Goal: Check status: Check status

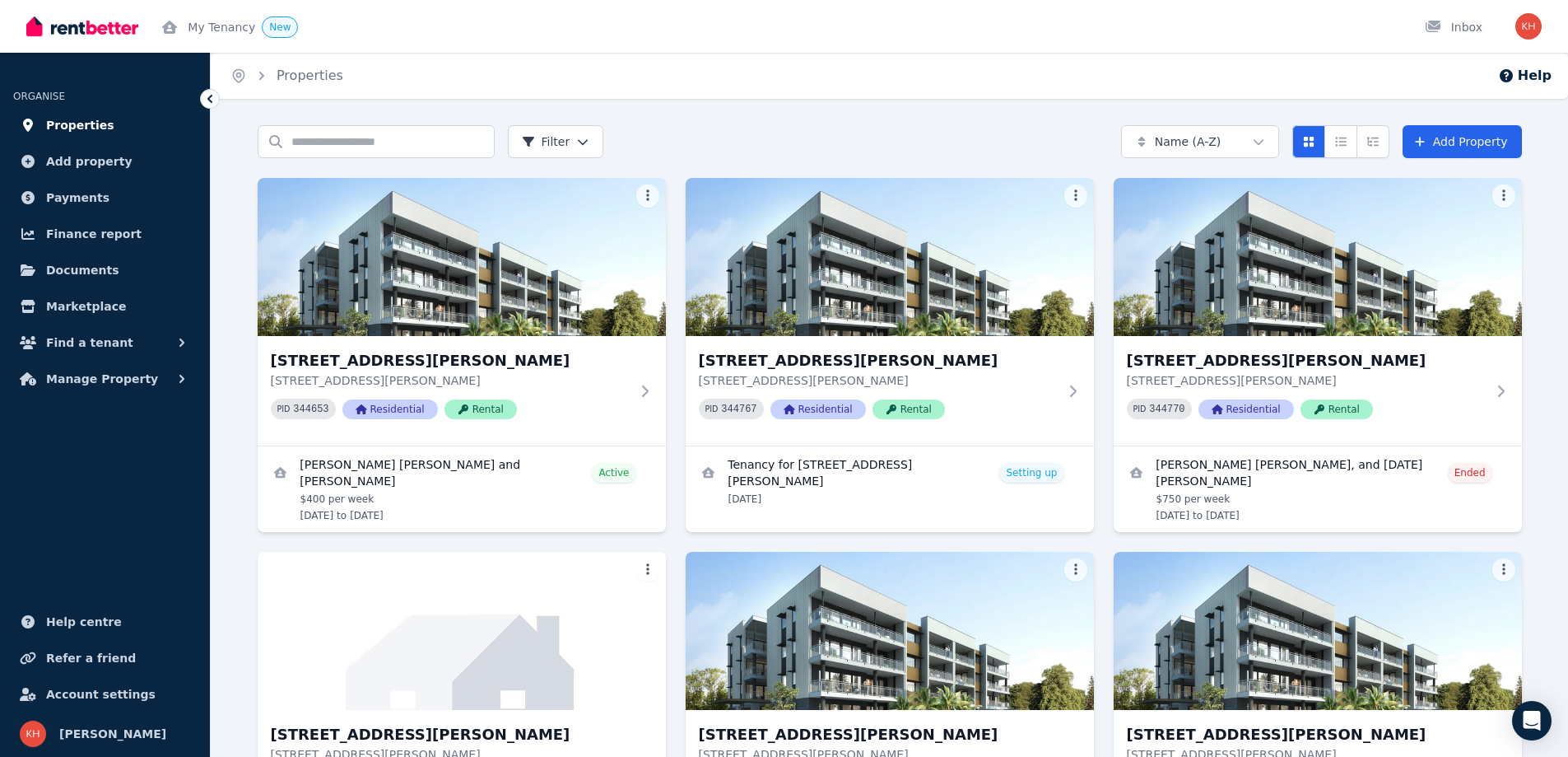
click at [41, 127] on link "Properties" at bounding box center [105, 125] width 184 height 33
click at [91, 125] on span "Properties" at bounding box center [80, 125] width 68 height 20
click at [1451, 22] on div at bounding box center [1438, 28] width 26 height 17
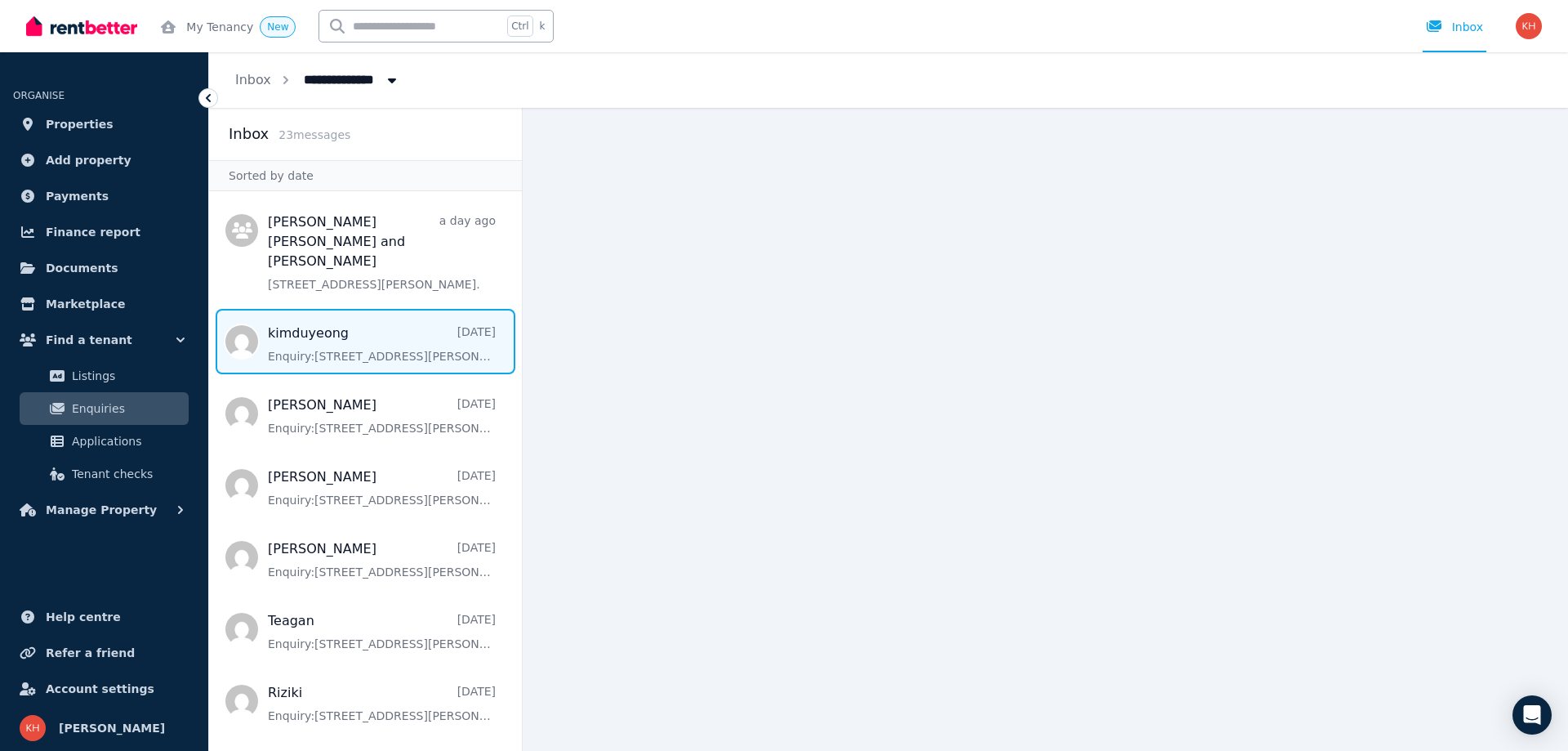
click at [323, 334] on span "Message list" at bounding box center [365, 341] width 313 height 66
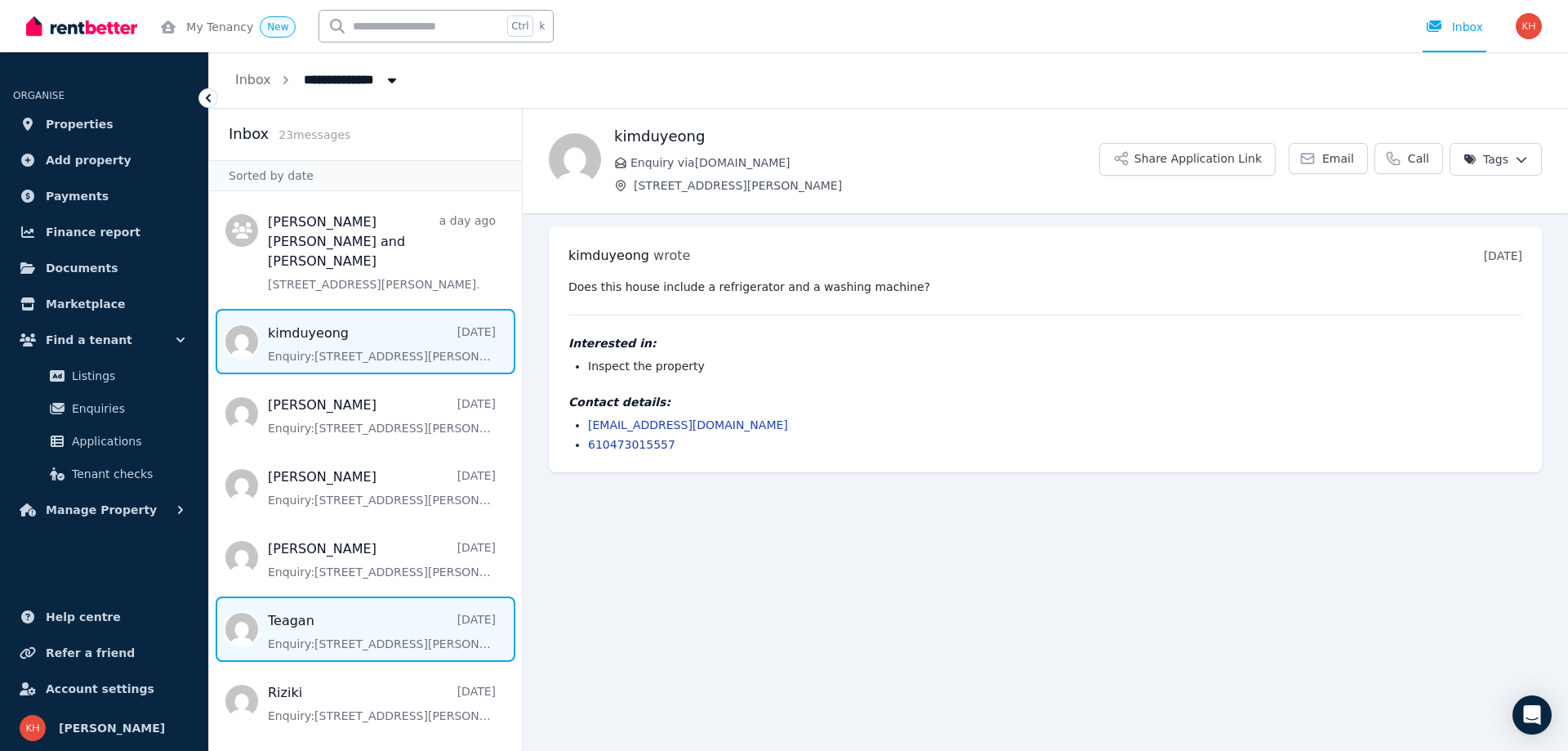
click at [415, 618] on span "Message list" at bounding box center [365, 629] width 313 height 66
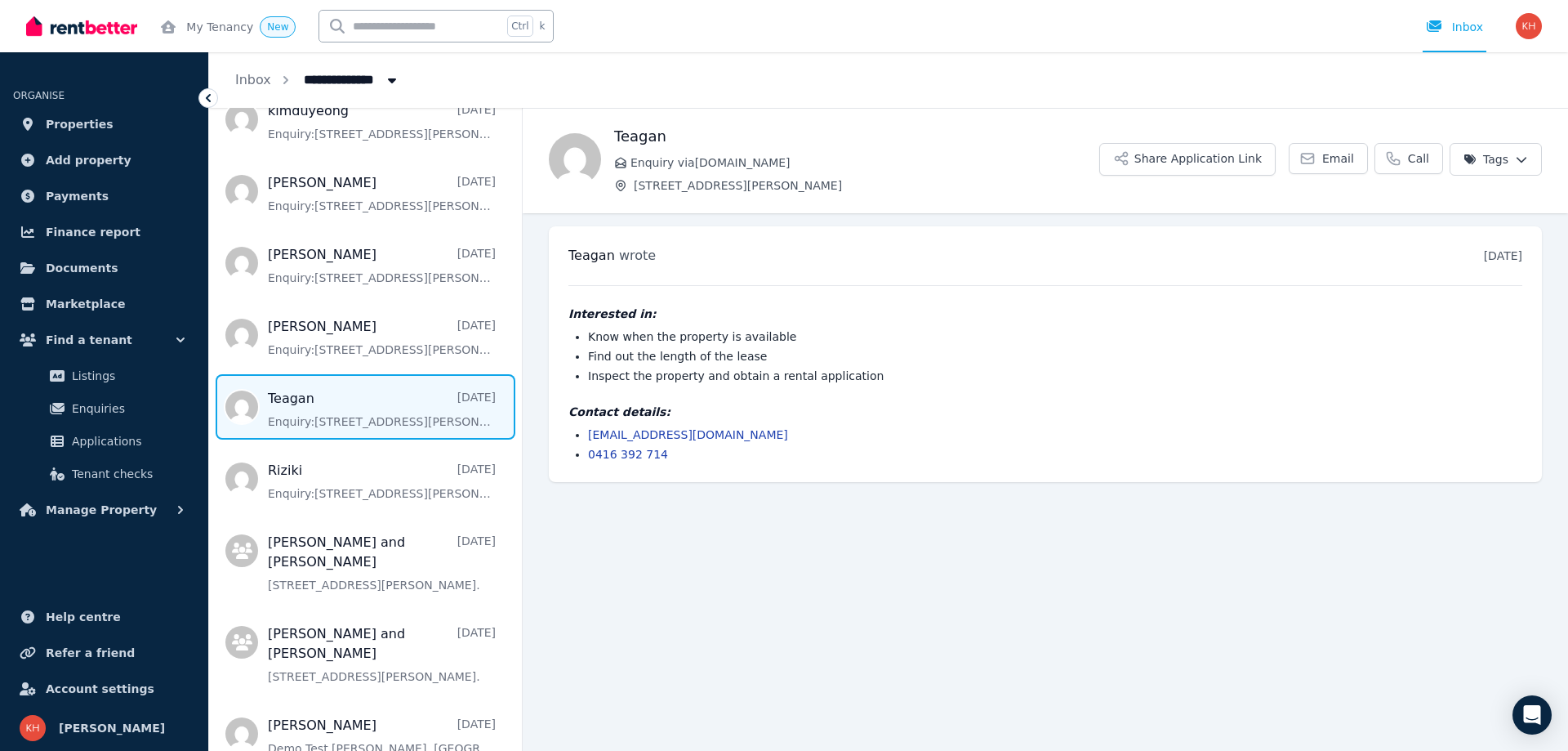
scroll to position [245, 0]
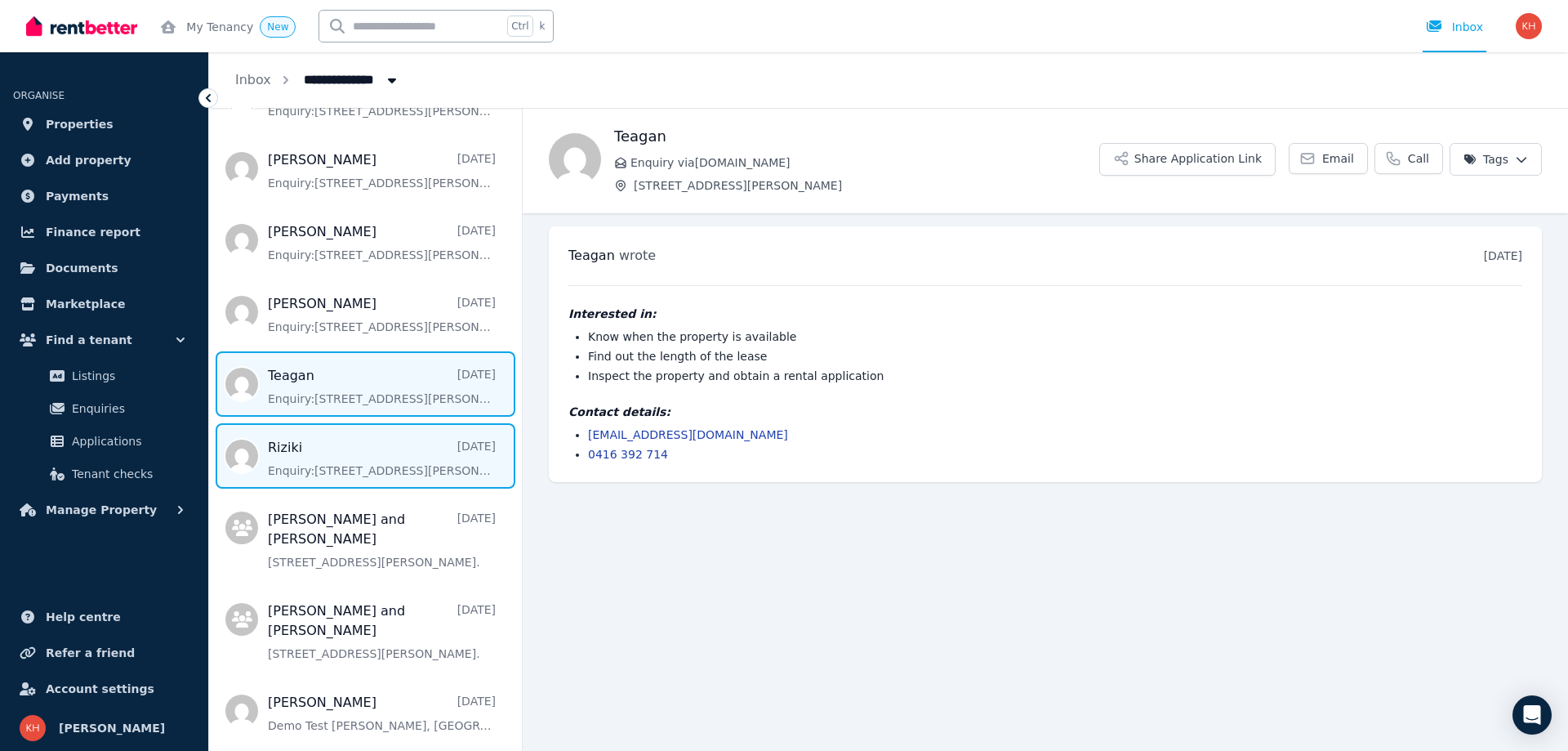
click at [371, 443] on span "Message list" at bounding box center [365, 455] width 313 height 66
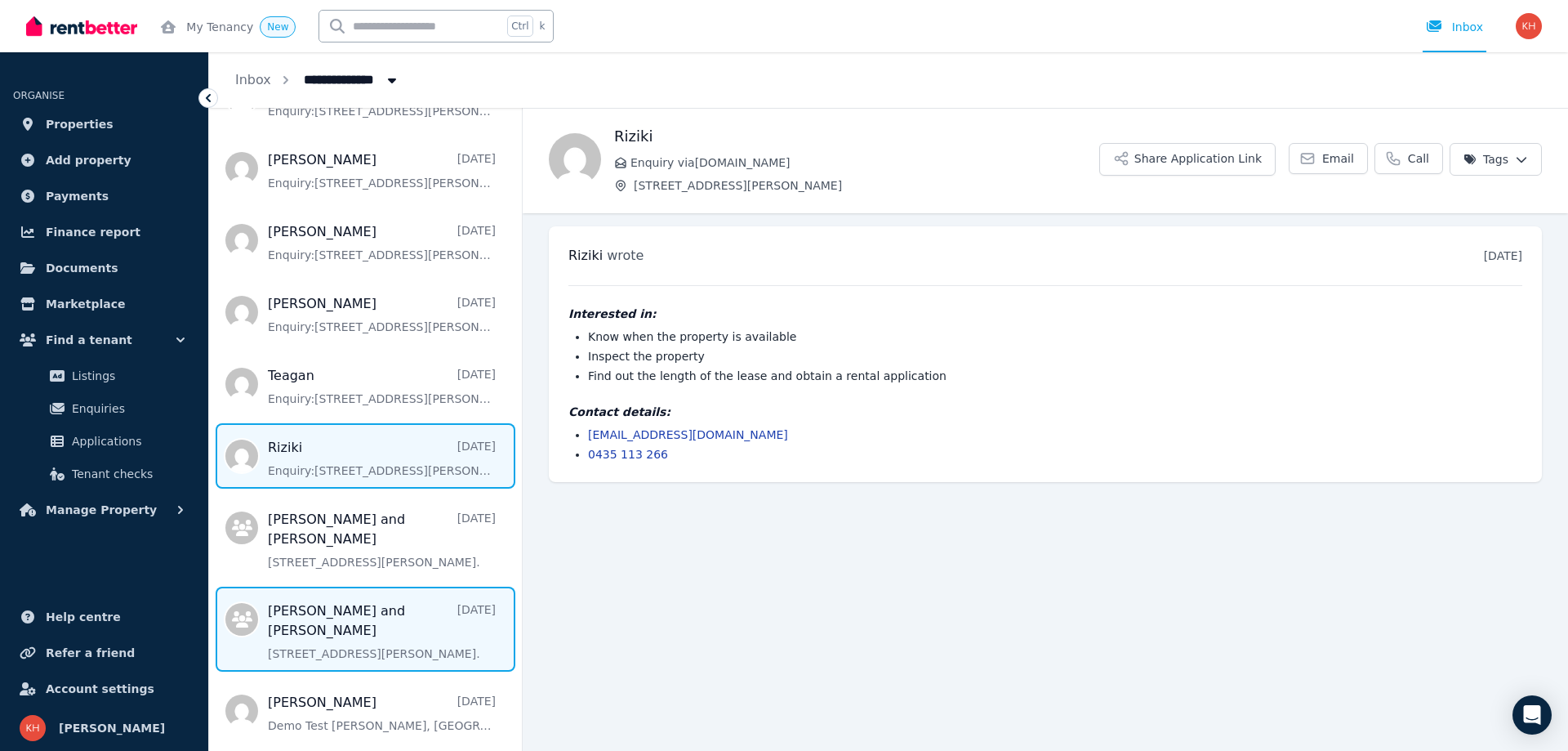
click at [324, 602] on span "Message list" at bounding box center [365, 629] width 313 height 85
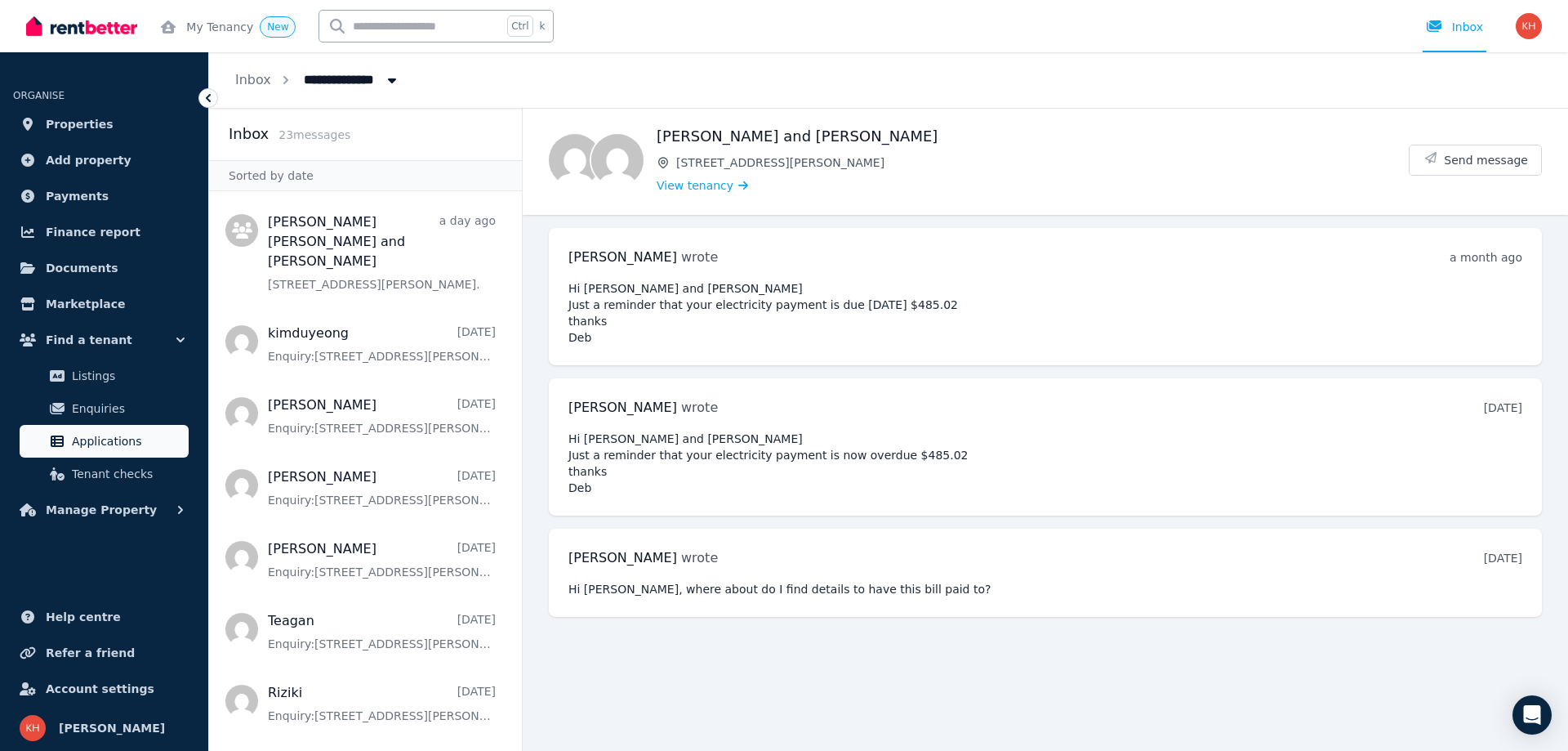
click at [59, 433] on link "Applications" at bounding box center [104, 440] width 169 height 32
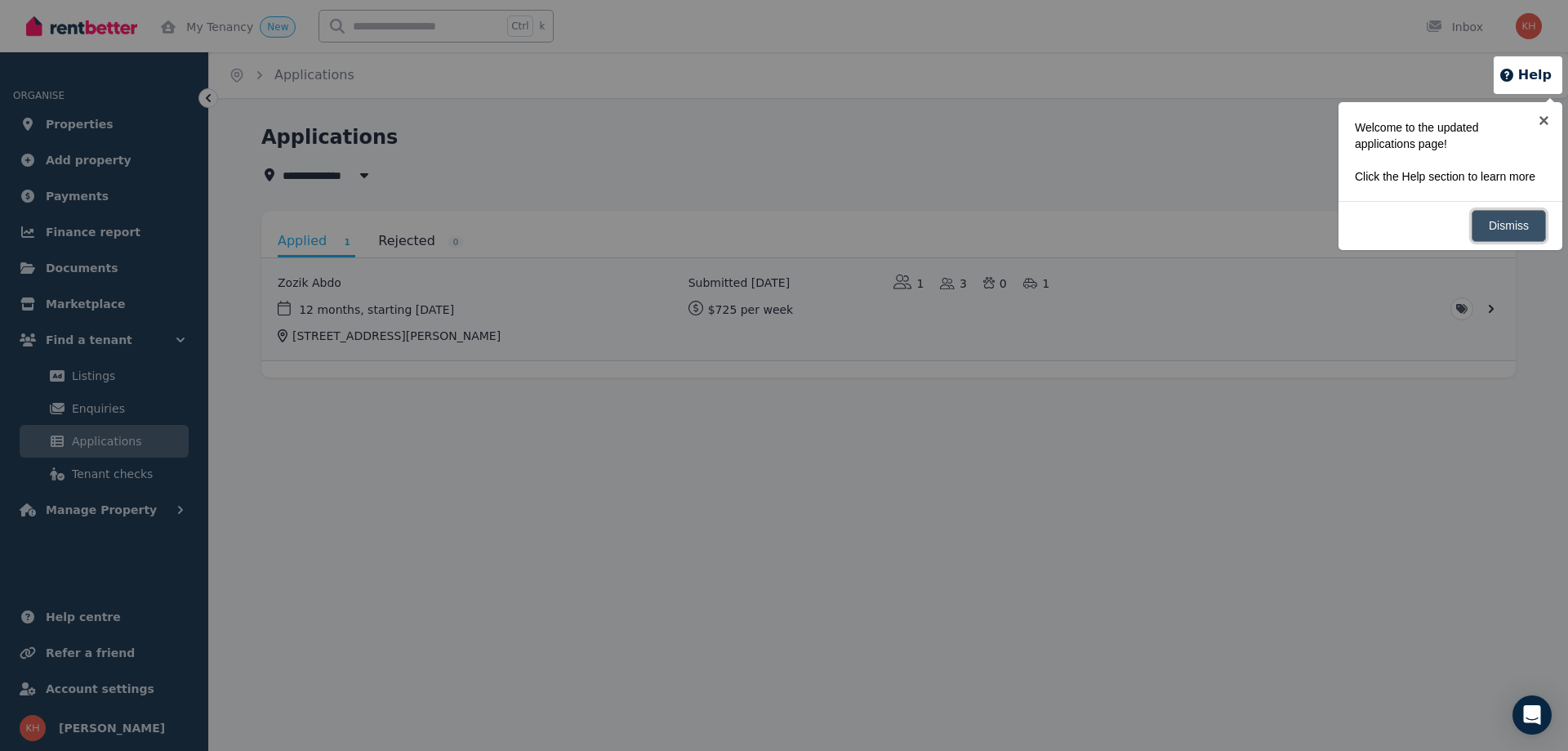
click at [1481, 220] on link "Dismiss" at bounding box center [1508, 226] width 74 height 32
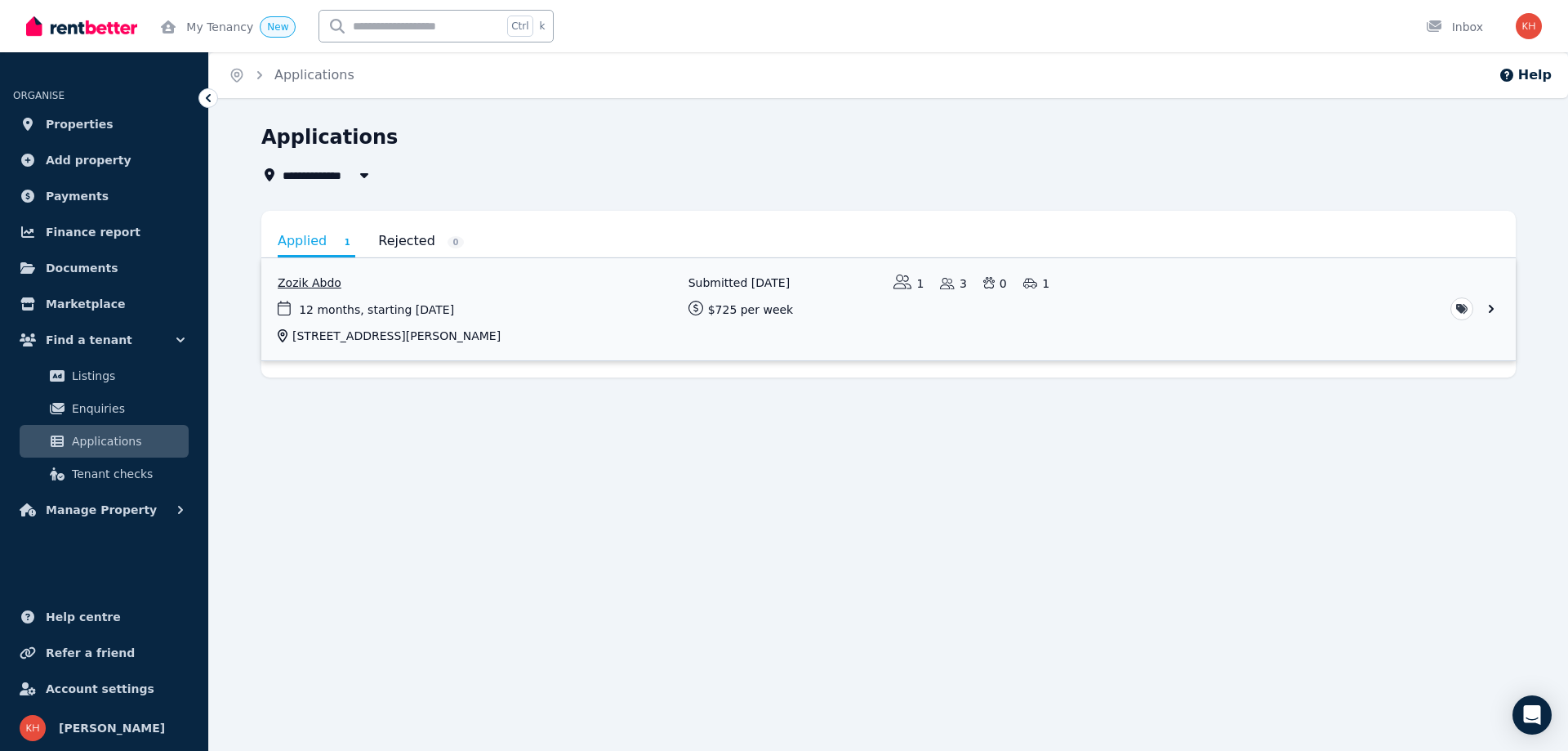
click at [1492, 309] on link "View application: Zozik Abdo" at bounding box center [888, 309] width 1254 height 102
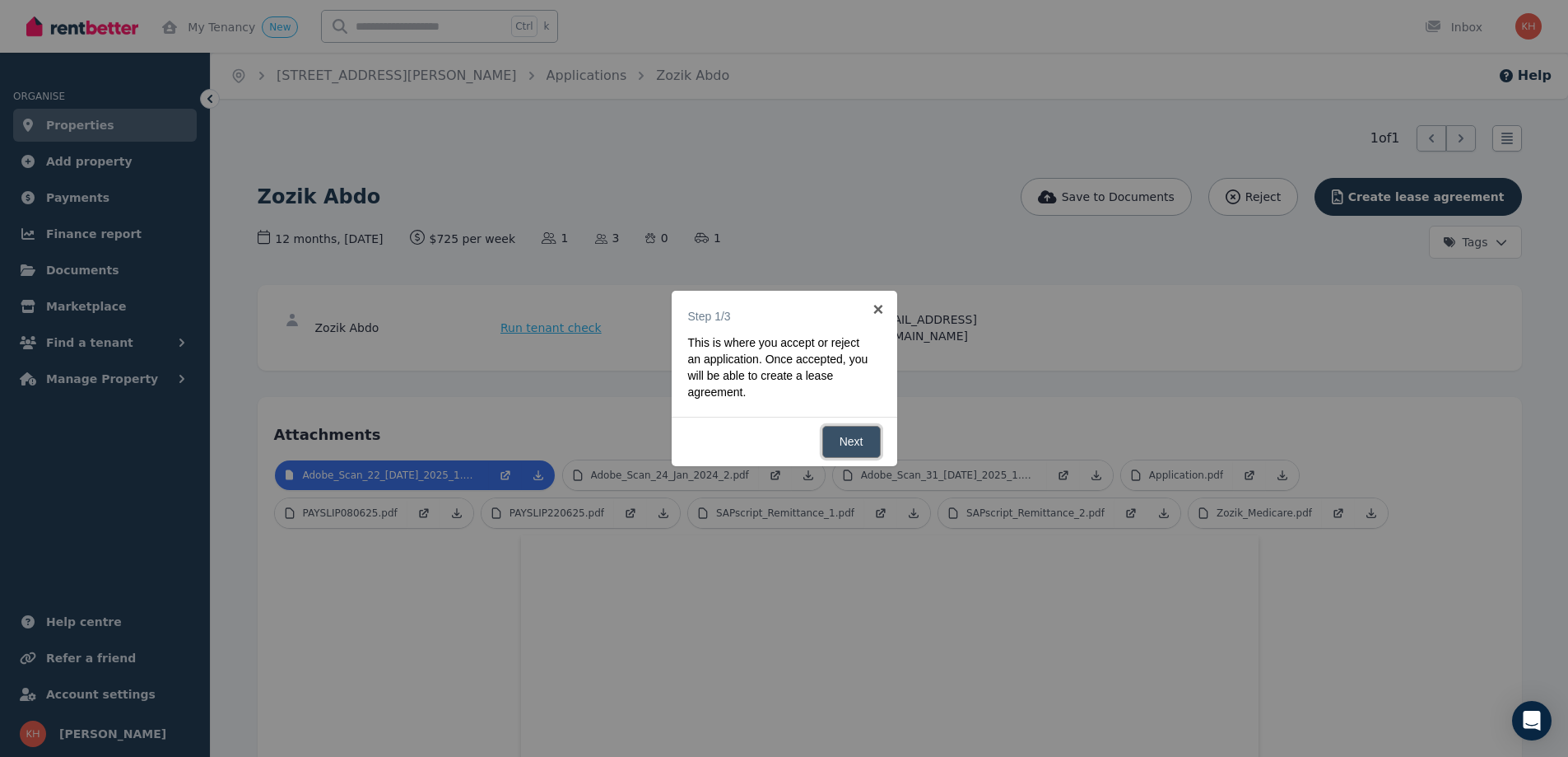
click at [844, 441] on link "Next" at bounding box center [852, 441] width 59 height 32
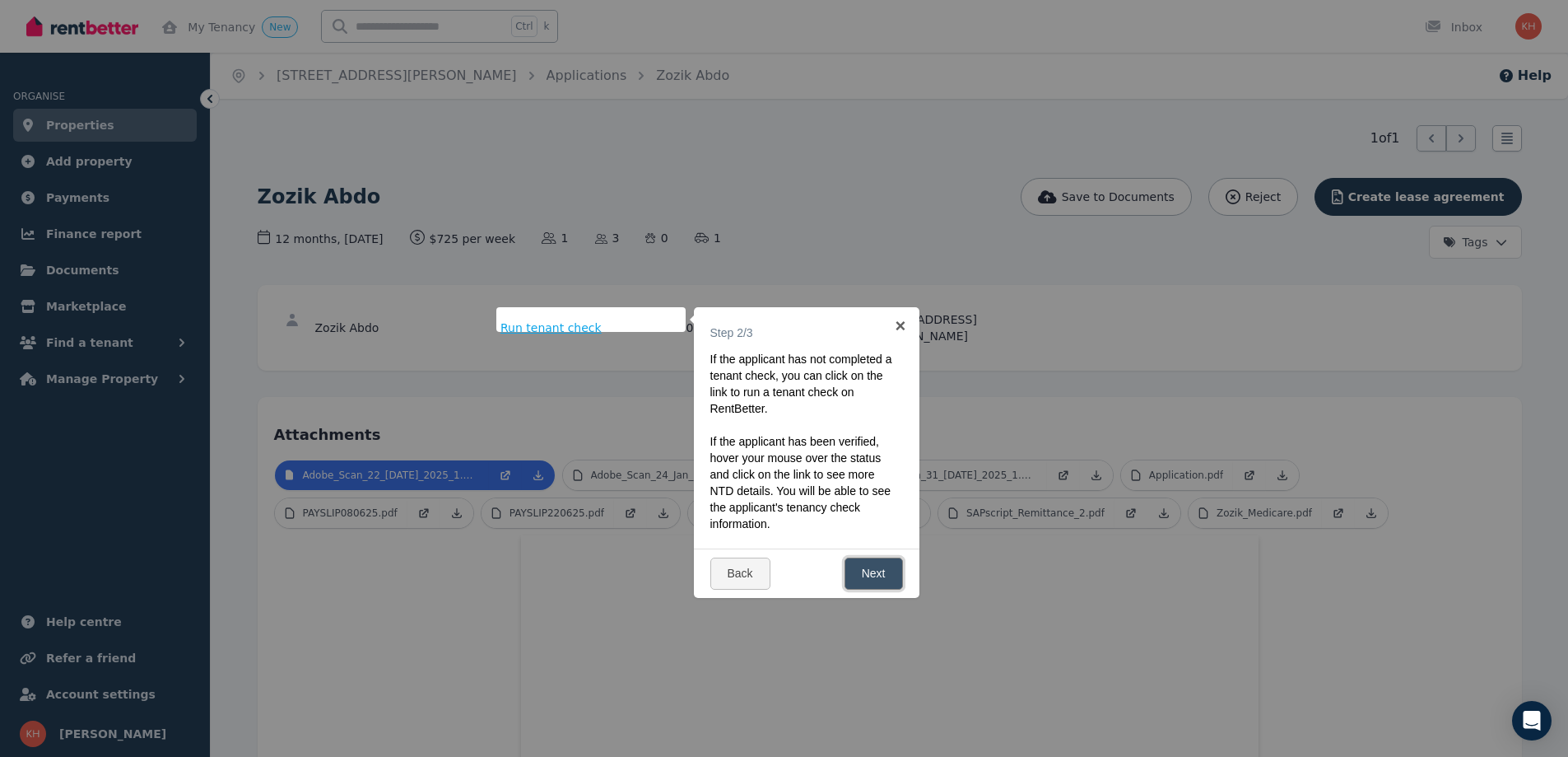
click at [878, 558] on link "Next" at bounding box center [874, 573] width 59 height 32
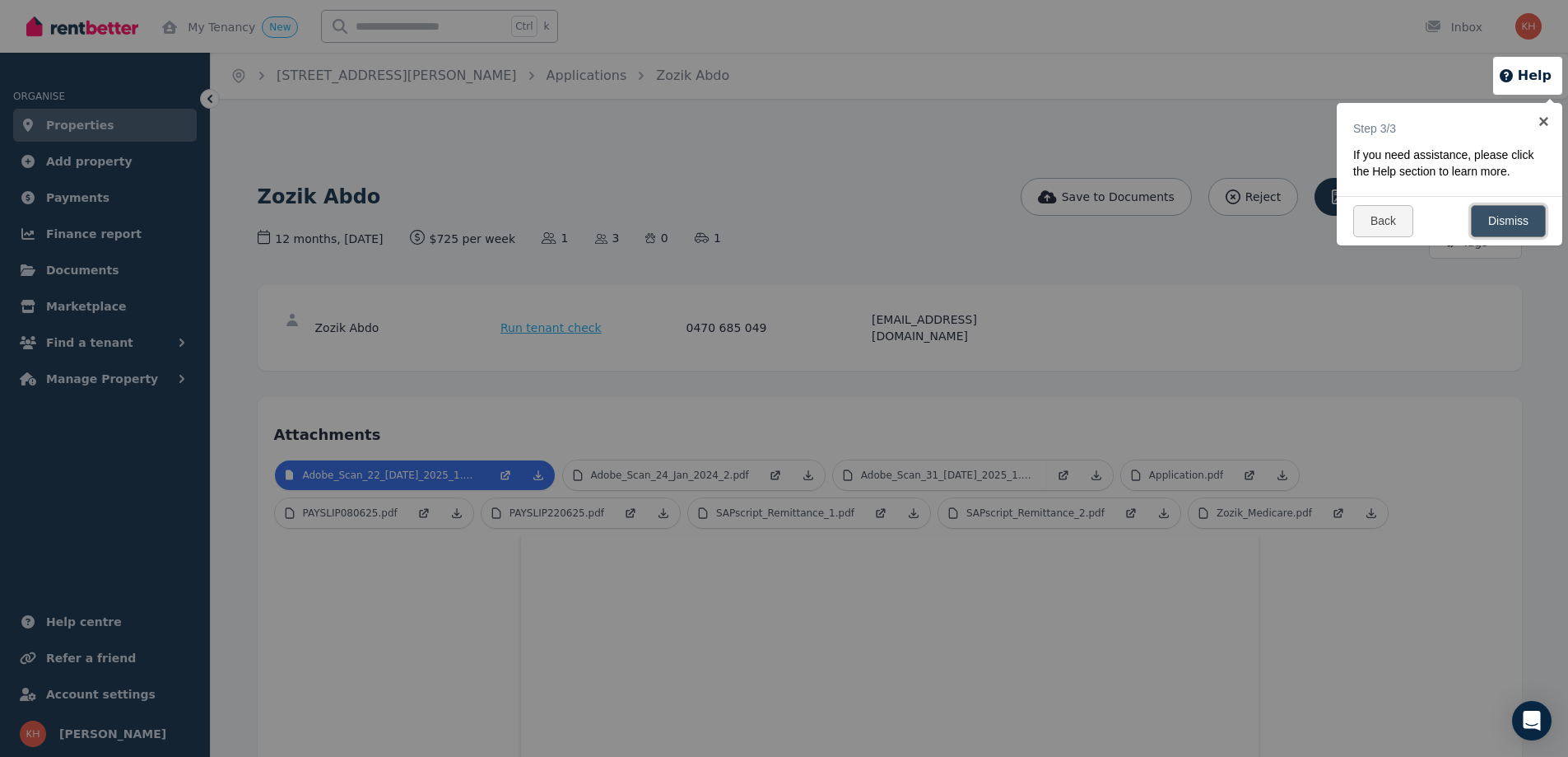
click at [1521, 218] on link "Dismiss" at bounding box center [1508, 221] width 75 height 32
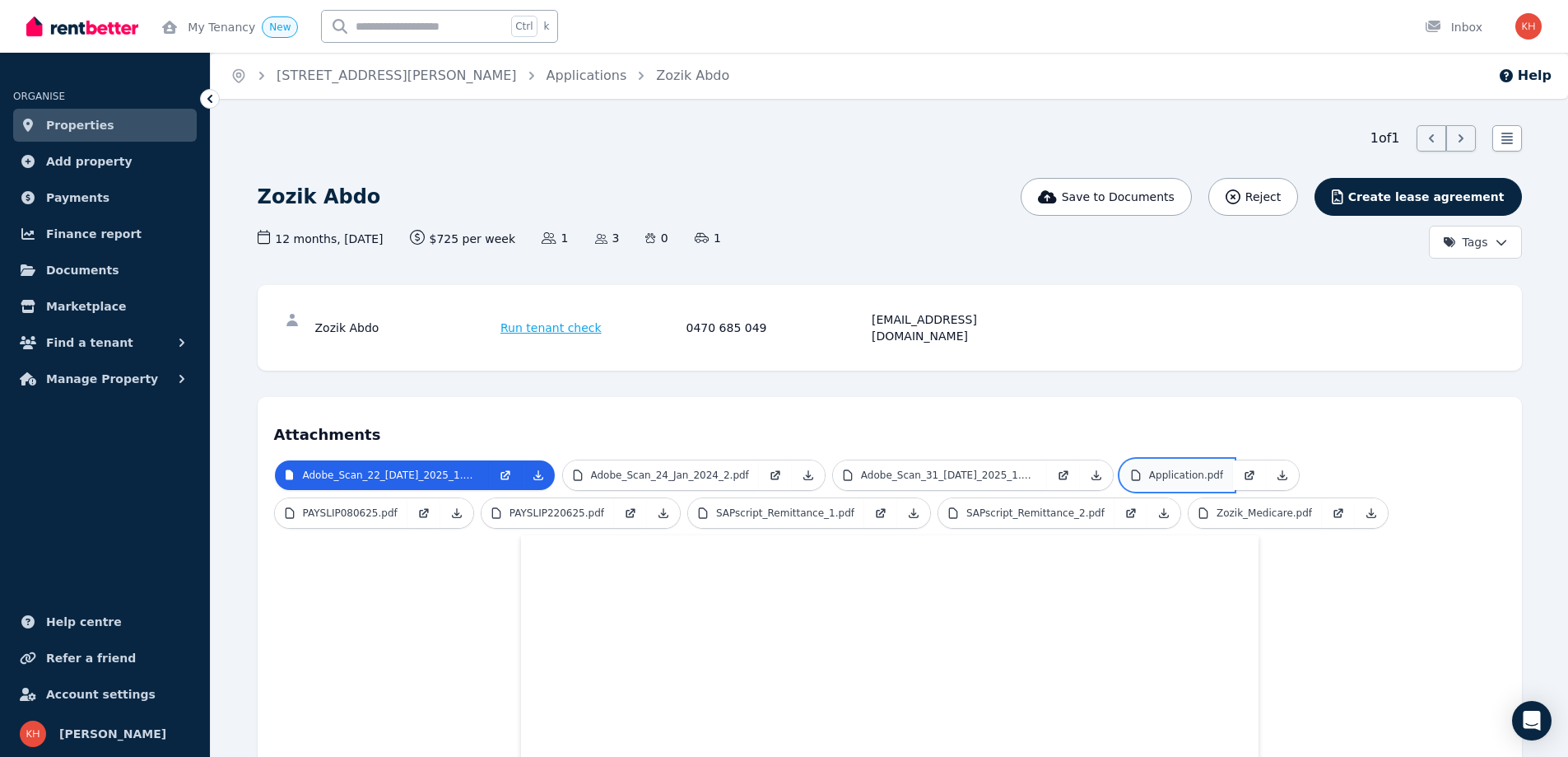
click at [1149, 468] on p "Application.pdf" at bounding box center [1186, 475] width 74 height 13
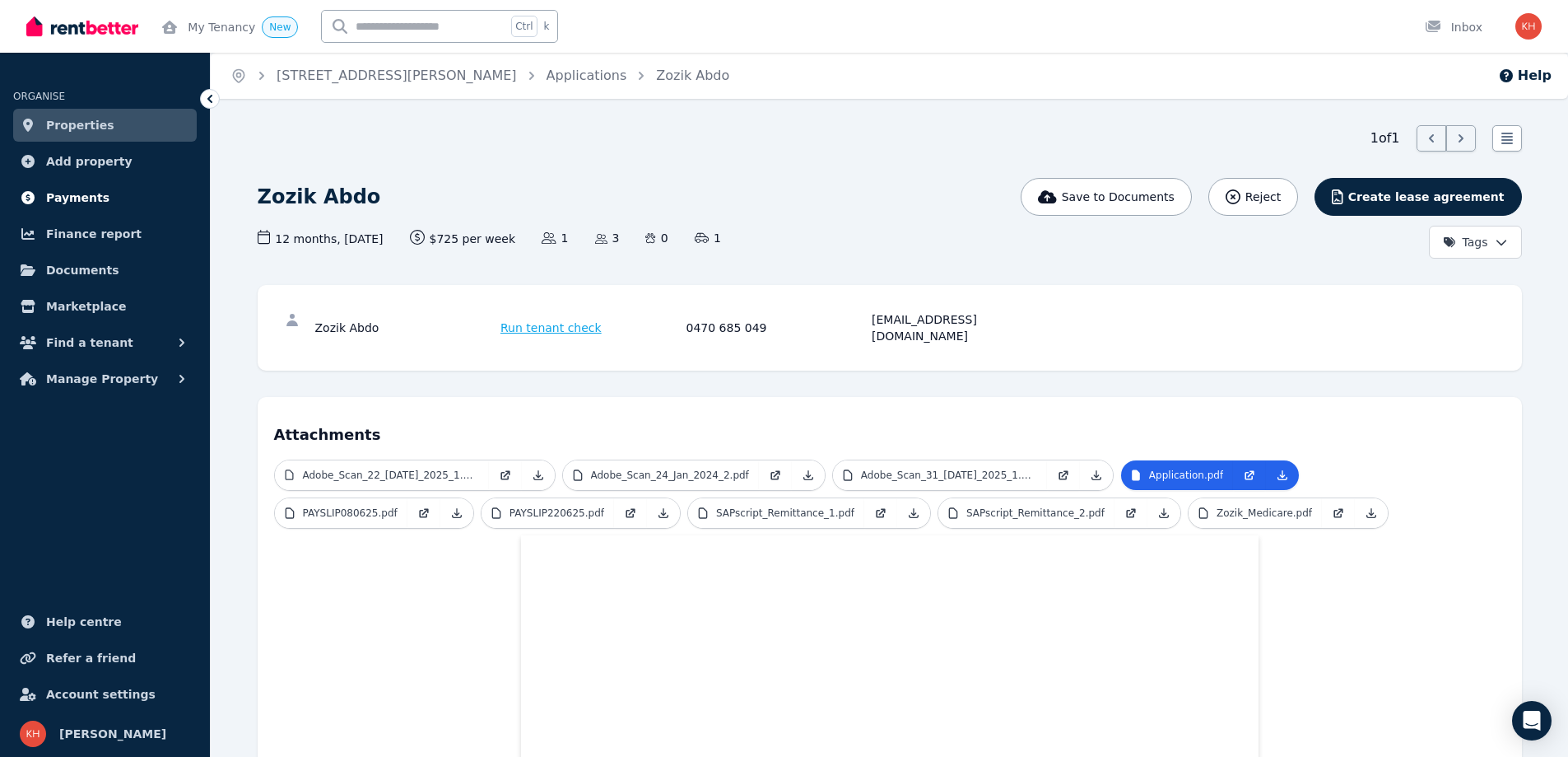
click at [64, 192] on span "Payments" at bounding box center [78, 198] width 64 height 20
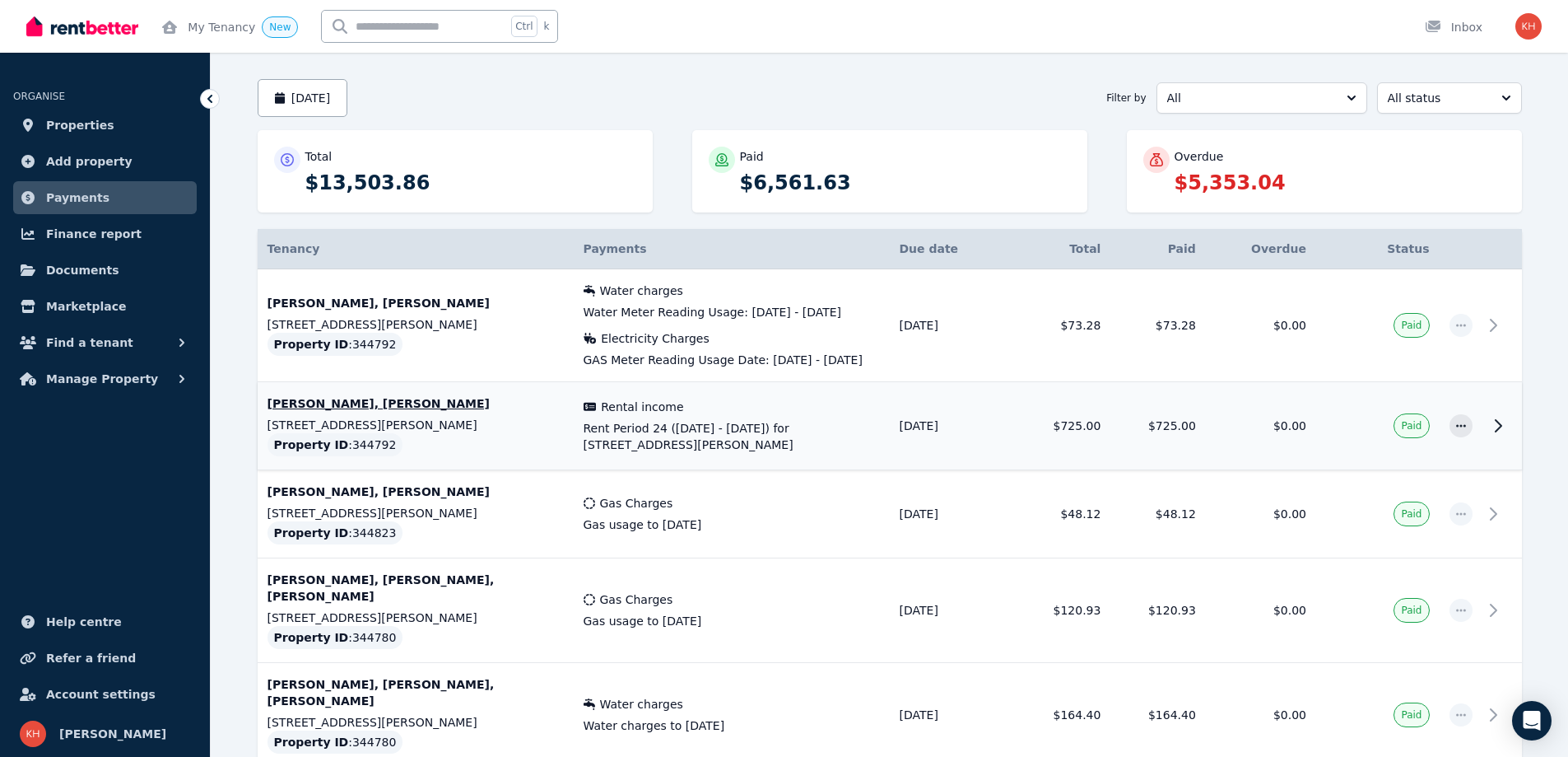
scroll to position [82, 0]
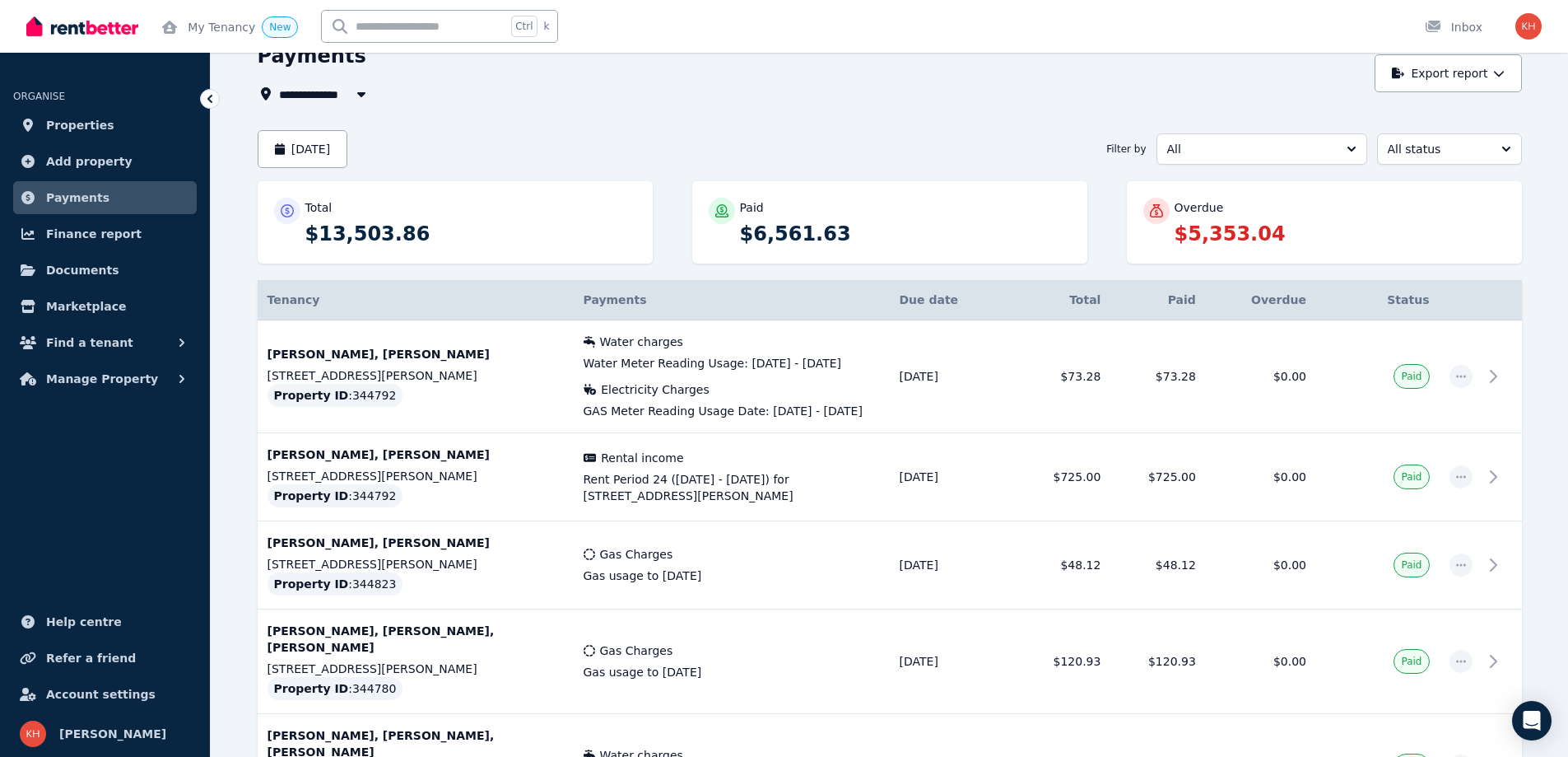
drag, startPoint x: 1022, startPoint y: 153, endPoint x: 1079, endPoint y: 172, distance: 60.1
drag, startPoint x: 1079, startPoint y: 172, endPoint x: 1350, endPoint y: 144, distance: 272.4
click at [1350, 144] on button "All" at bounding box center [1262, 149] width 211 height 31
click at [1398, 146] on span "All status" at bounding box center [1438, 149] width 101 height 17
click at [1425, 303] on span "Overdue" at bounding box center [1440, 305] width 106 height 17
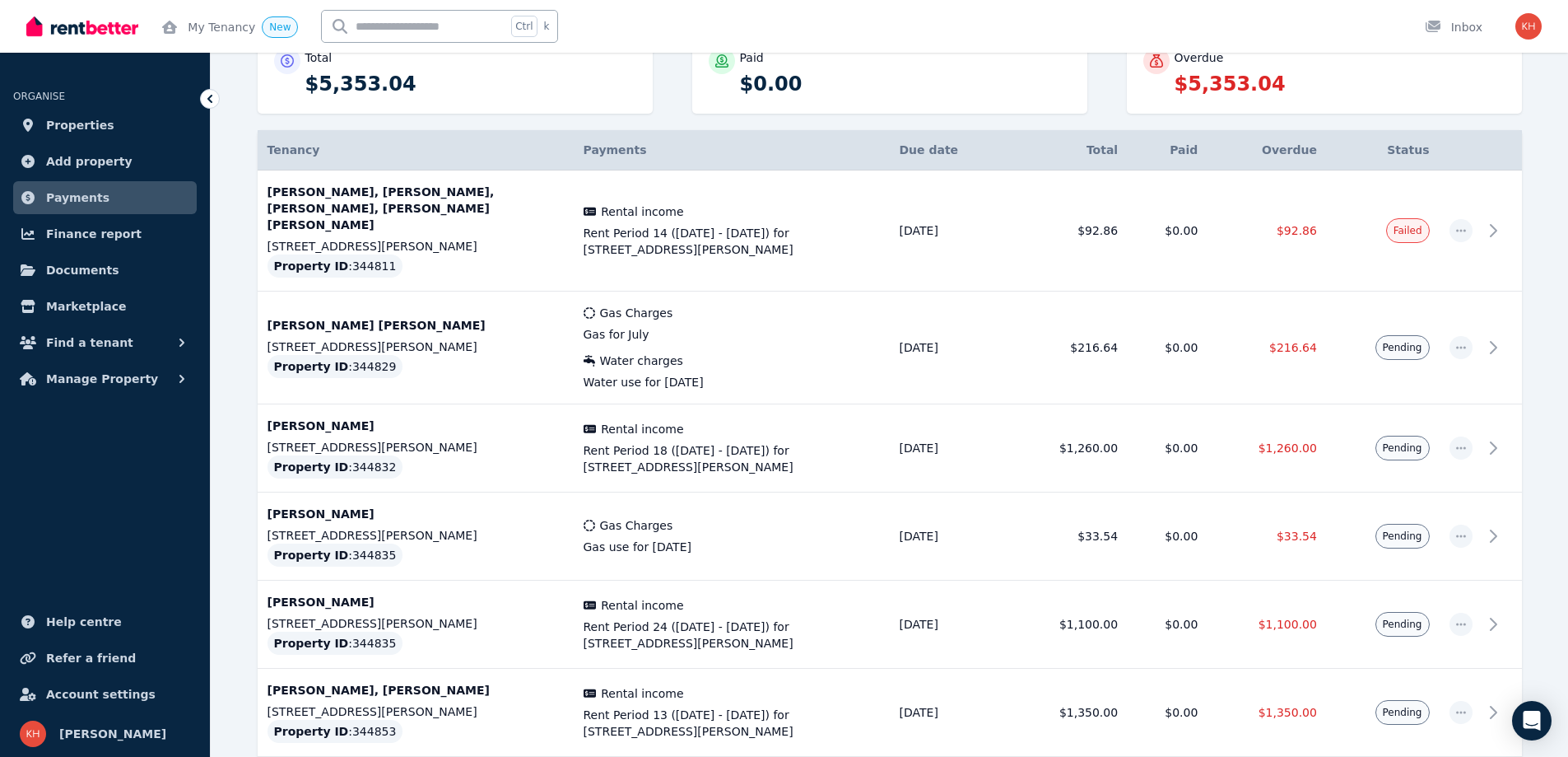
scroll to position [247, 0]
